Goal: Task Accomplishment & Management: Manage account settings

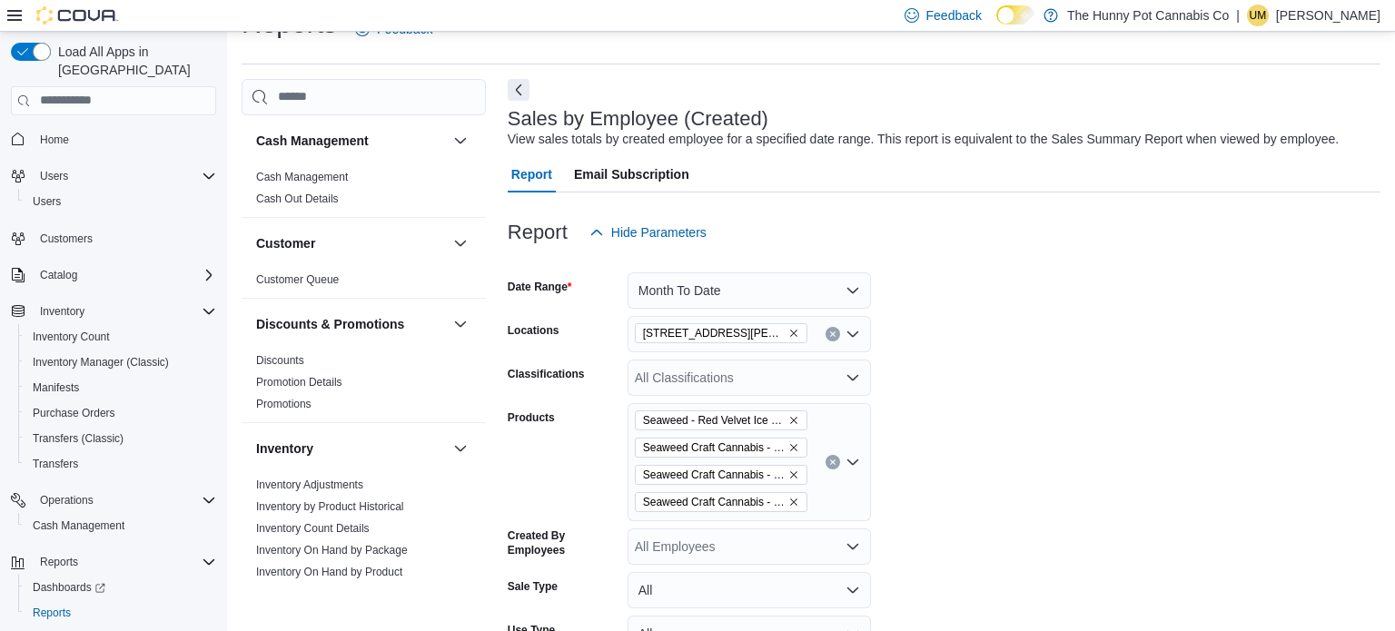
scroll to position [953, 0]
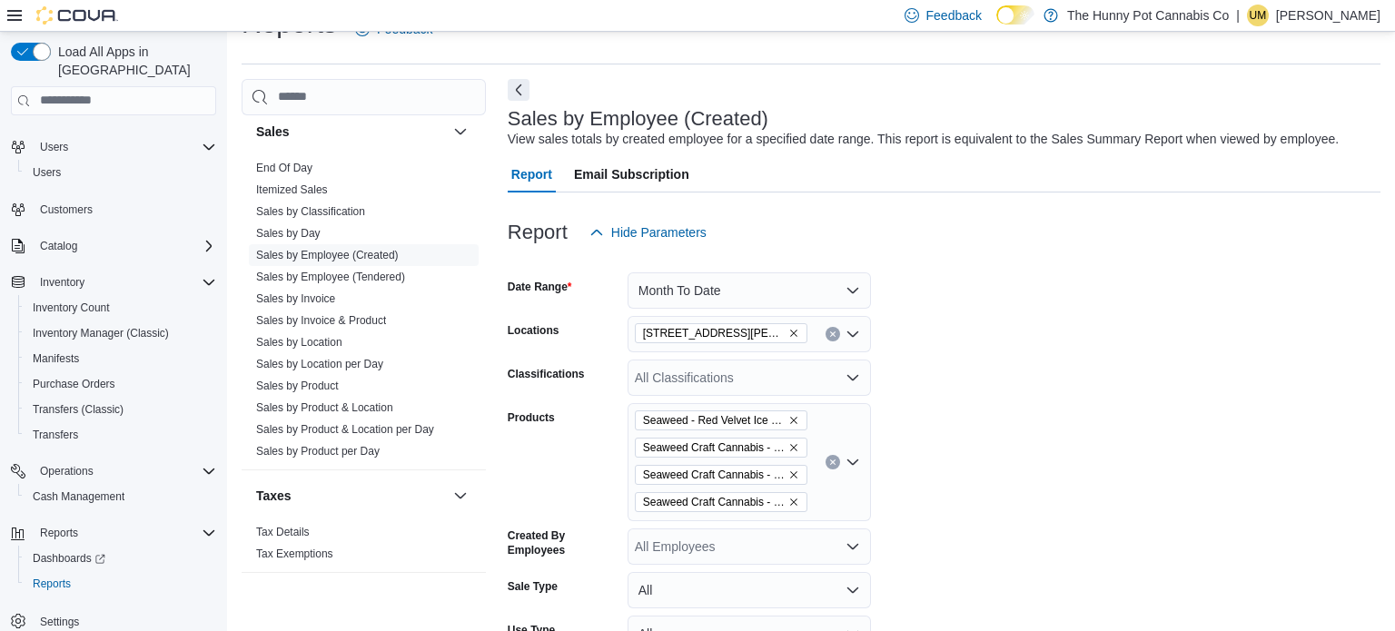
click at [1324, 18] on p "Uldarico Maramo" at bounding box center [1328, 16] width 104 height 22
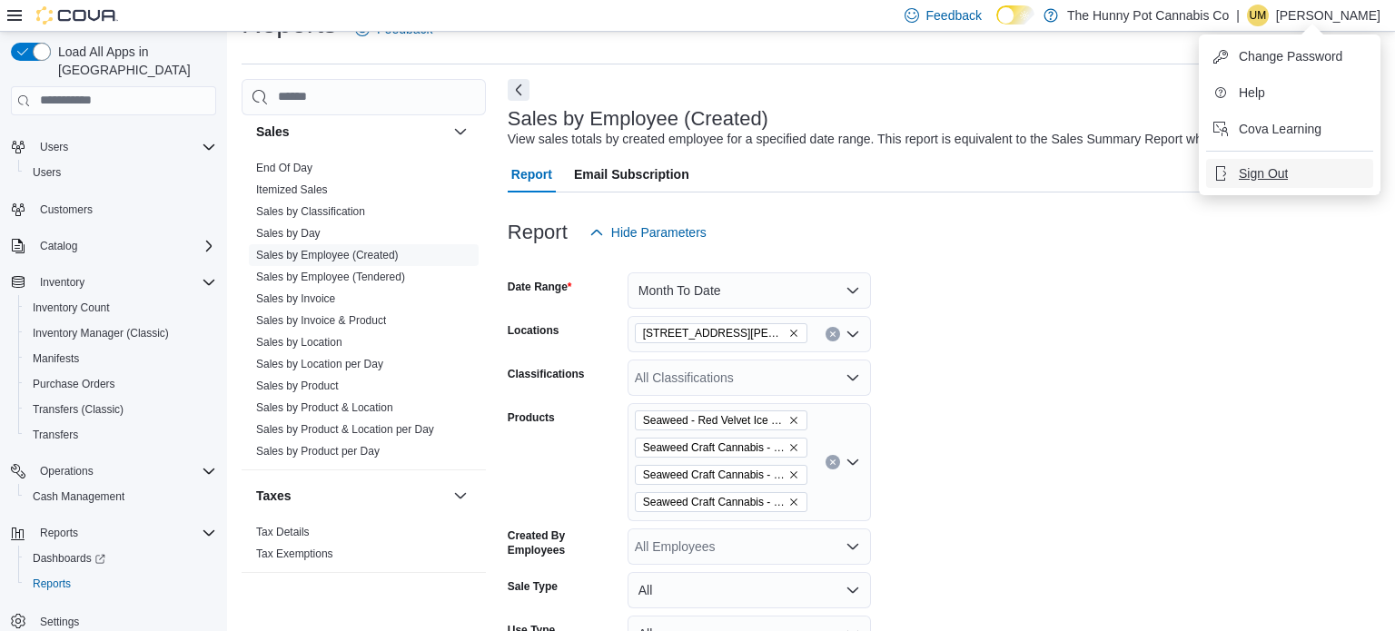
click at [1286, 176] on span "Sign Out" at bounding box center [1263, 173] width 49 height 18
